Goal: Transaction & Acquisition: Book appointment/travel/reservation

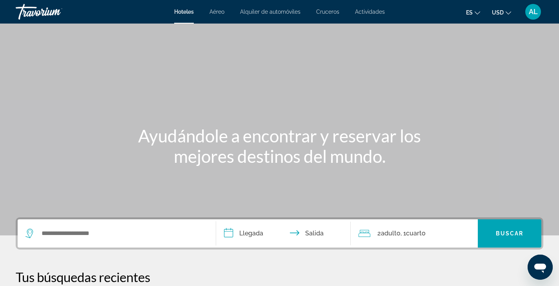
click at [531, 17] on div "AL" at bounding box center [534, 12] width 16 height 16
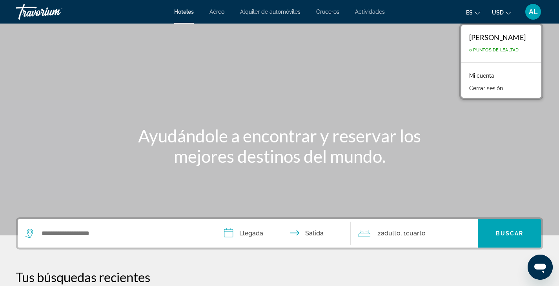
click at [489, 43] on div "[PERSON_NAME] 0 Puntos de Lealtad" at bounding box center [502, 43] width 80 height 37
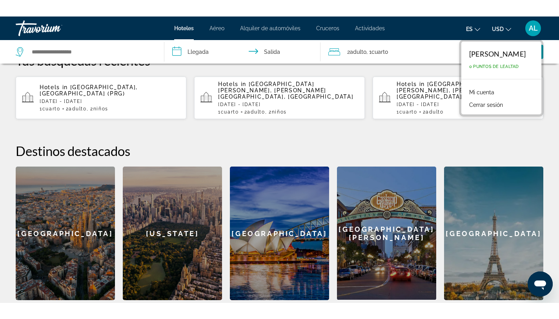
scroll to position [232, 0]
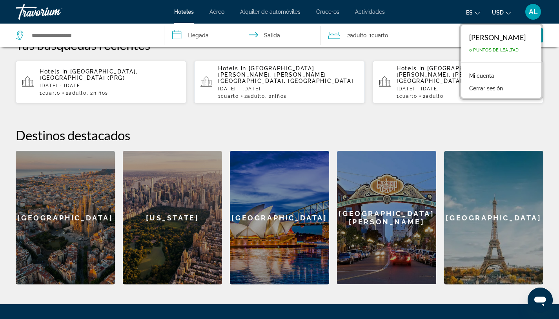
click at [71, 41] on div "Search widget" at bounding box center [86, 36] width 141 height 24
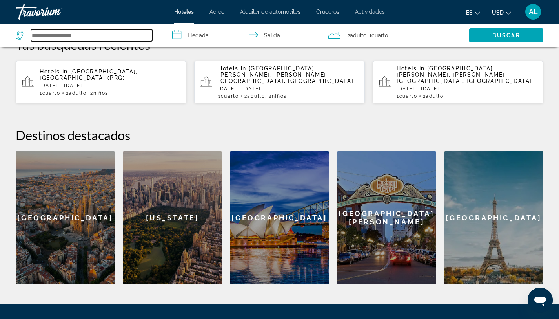
click at [75, 36] on input "Search widget" at bounding box center [91, 35] width 121 height 12
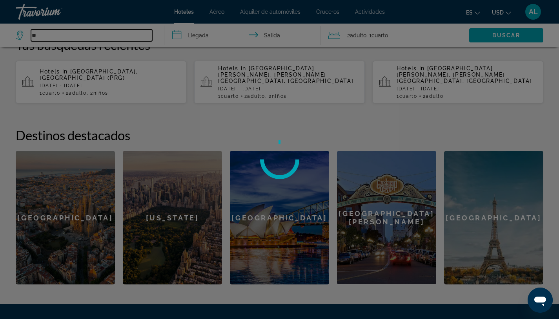
type input "*"
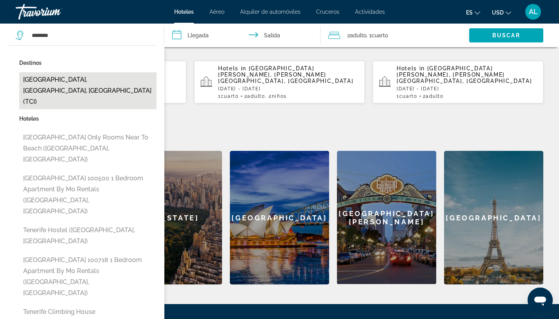
click at [88, 78] on button "[GEOGRAPHIC_DATA], [GEOGRAPHIC_DATA], [GEOGRAPHIC_DATA] (TCI)" at bounding box center [87, 90] width 137 height 37
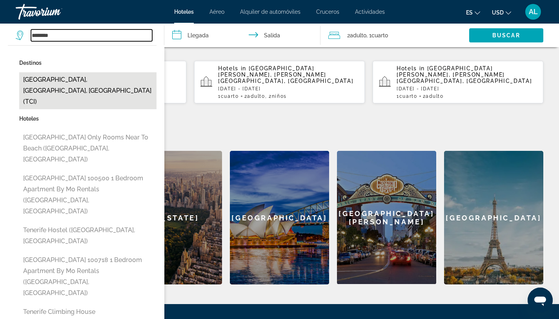
type input "**********"
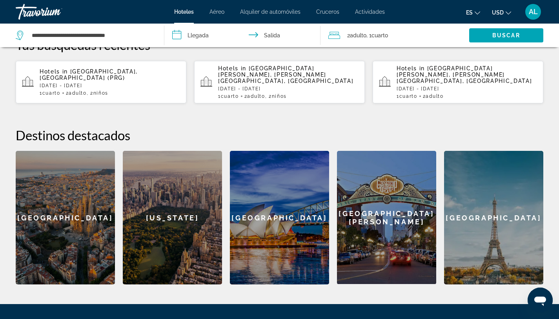
click at [193, 36] on input "**********" at bounding box center [244, 37] width 160 height 26
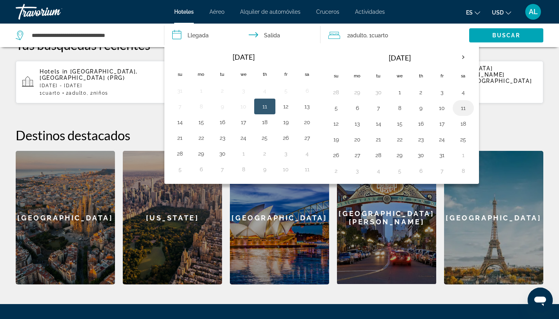
click at [460, 111] on button "11" at bounding box center [463, 107] width 13 height 11
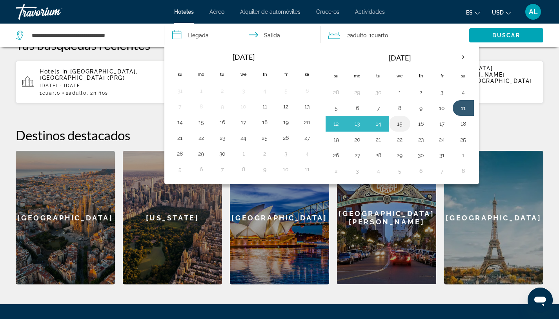
click at [405, 125] on button "15" at bounding box center [400, 123] width 13 height 11
type input "**********"
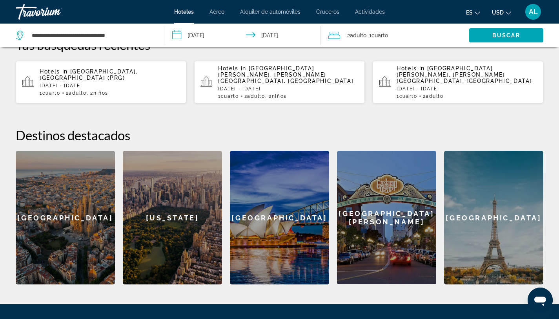
click at [399, 33] on div "2 Adulto Adulto , 1 Cuarto habitaciones" at bounding box center [398, 35] width 141 height 11
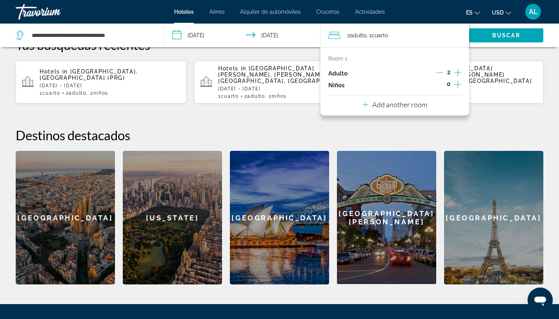
click at [454, 82] on icon "Increment children" at bounding box center [457, 84] width 7 height 9
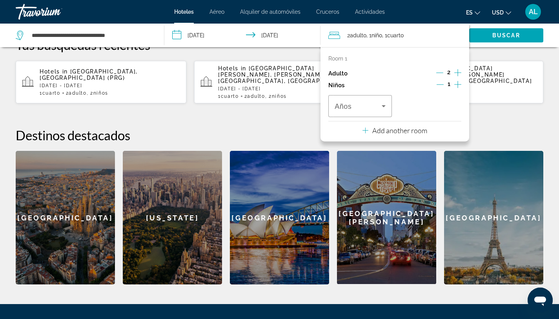
click at [457, 83] on icon "Increment children" at bounding box center [457, 84] width 7 height 9
click at [368, 103] on span "Travelers: 2 adults, 2 children" at bounding box center [358, 105] width 47 height 9
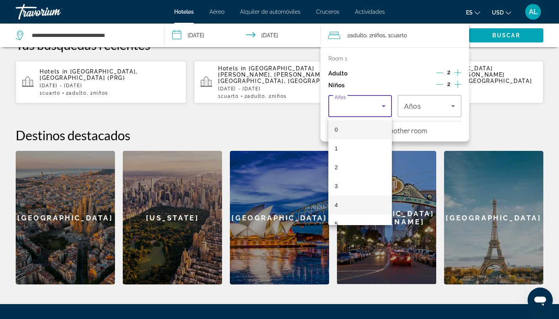
click at [357, 201] on mat-option "4" at bounding box center [360, 204] width 64 height 19
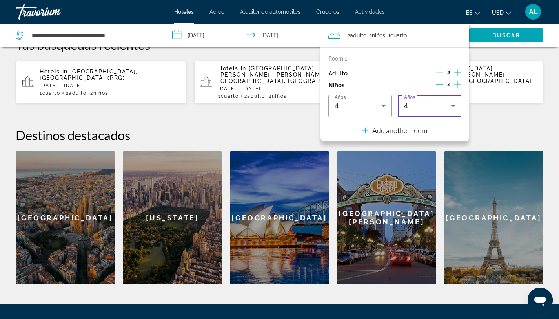
click at [418, 109] on div "4" at bounding box center [427, 105] width 47 height 9
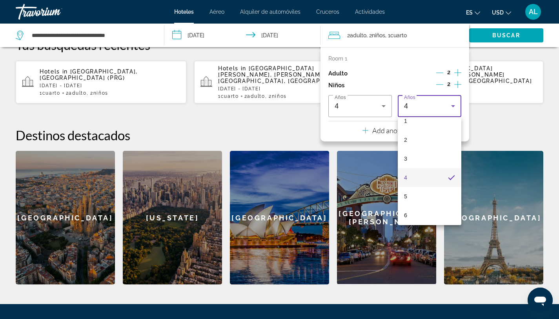
scroll to position [111, 0]
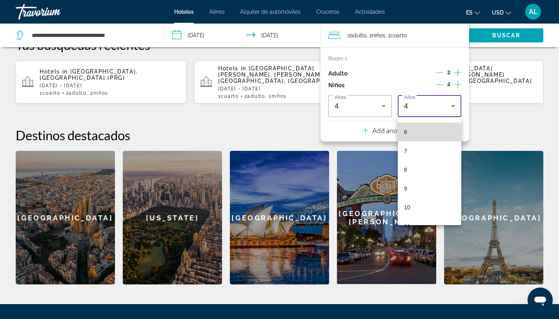
click at [429, 139] on mat-option "6" at bounding box center [430, 131] width 64 height 19
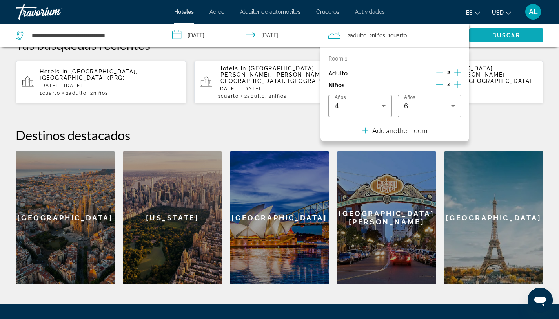
click at [505, 35] on span "Buscar" at bounding box center [507, 35] width 28 height 6
